Goal: Transaction & Acquisition: Purchase product/service

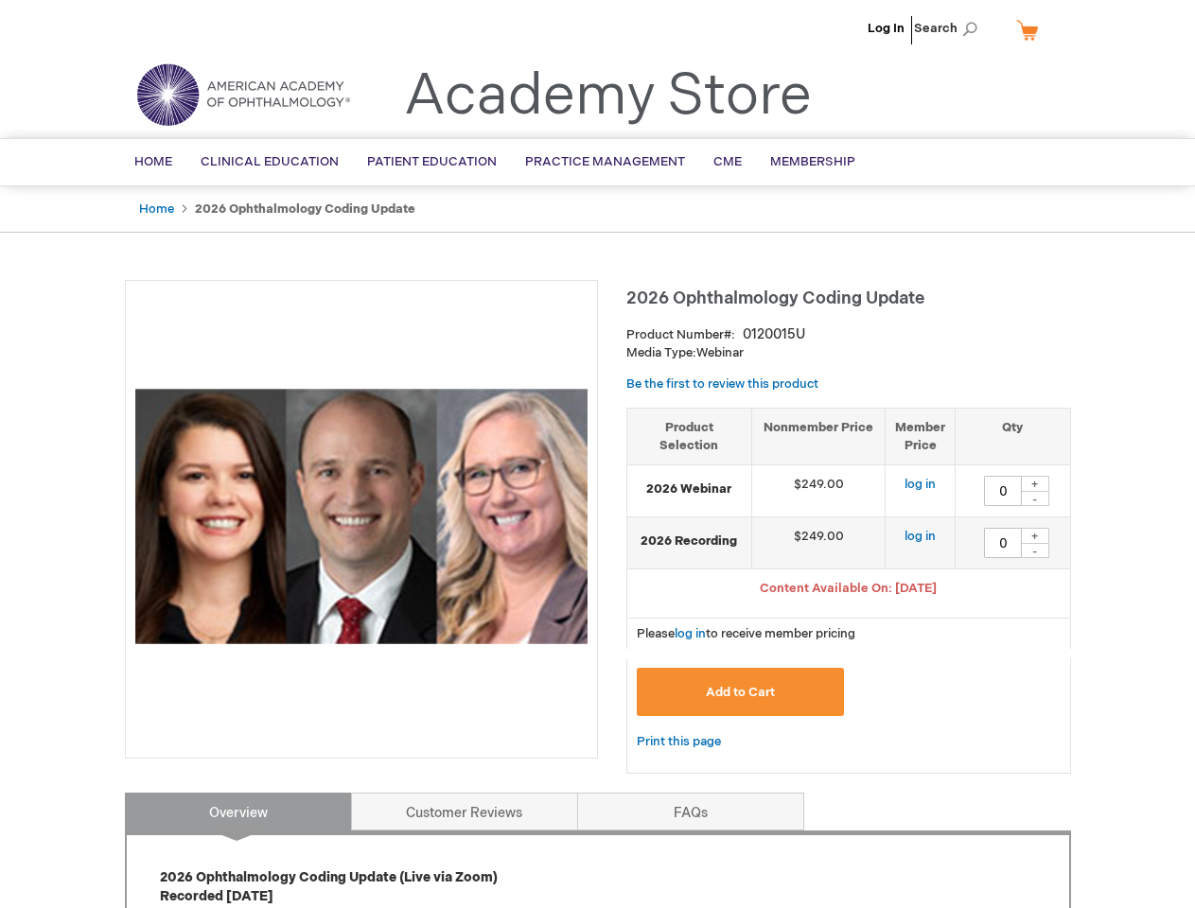
click at [597, 454] on div at bounding box center [361, 519] width 473 height 479
click at [951, 28] on span "Search" at bounding box center [950, 28] width 72 height 38
click at [849, 590] on span "Content Available On: [DATE]" at bounding box center [848, 588] width 177 height 15
click at [1035, 483] on div "+" at bounding box center [1035, 484] width 28 height 16
click at [1035, 499] on div "-" at bounding box center [1035, 498] width 28 height 15
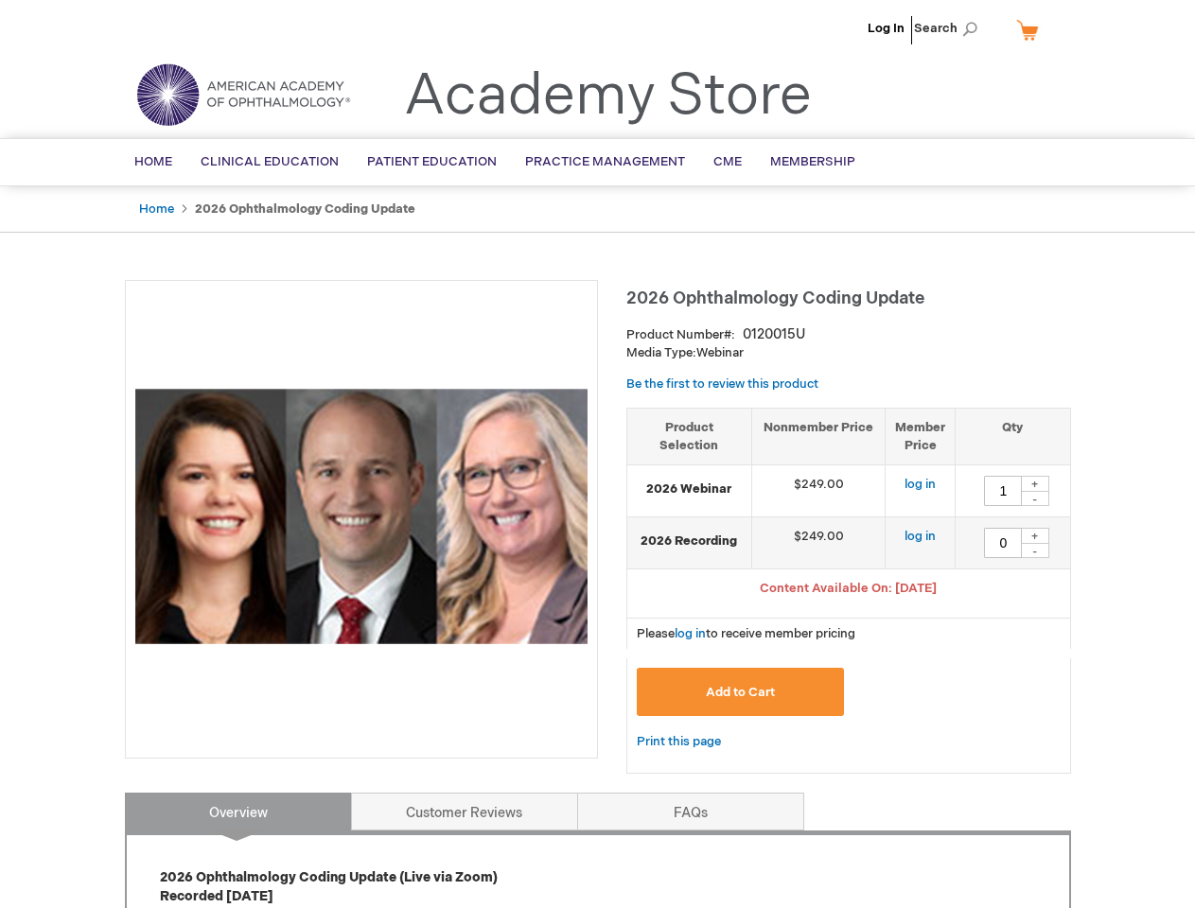
type input "0"
click at [1035, 535] on div "+" at bounding box center [1035, 536] width 28 height 16
click at [1035, 551] on div "-" at bounding box center [1035, 550] width 28 height 15
type input "0"
